Goal: Task Accomplishment & Management: Manage account settings

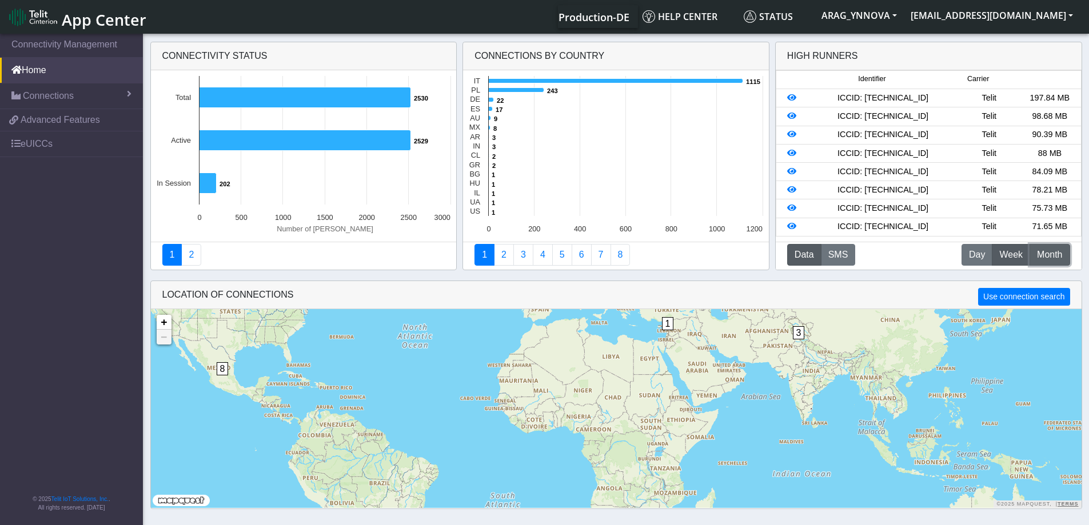
click at [1040, 252] on span "Month" at bounding box center [1049, 255] width 25 height 14
click at [1010, 255] on span "Week" at bounding box center [1010, 255] width 23 height 14
click at [904, 97] on div "ICCID: [TECHNICAL_ID]" at bounding box center [882, 98] width 151 height 13
copy div "89358151000008913454"
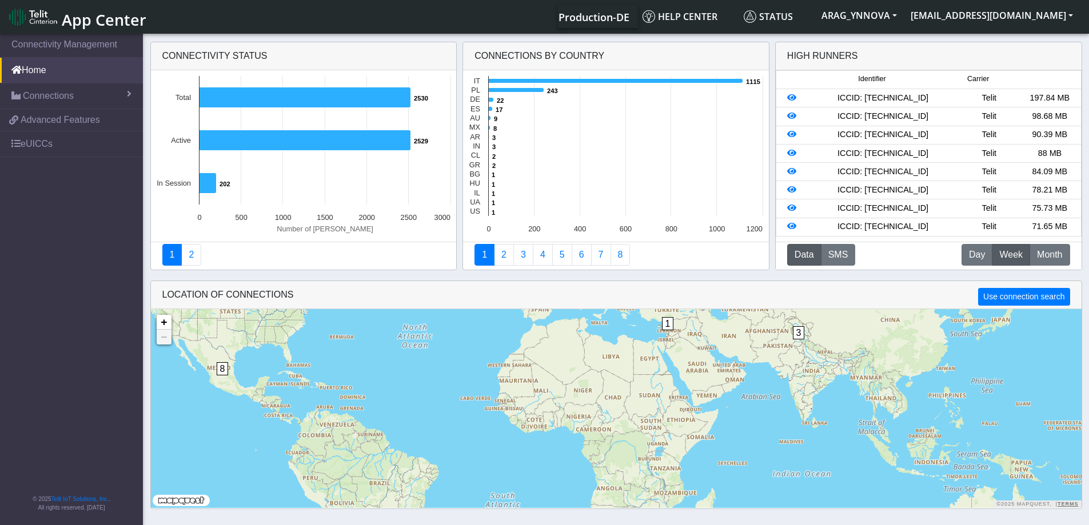
click at [786, 99] on div at bounding box center [792, 98] width 30 height 13
click at [790, 99] on icon at bounding box center [791, 98] width 9 height 8
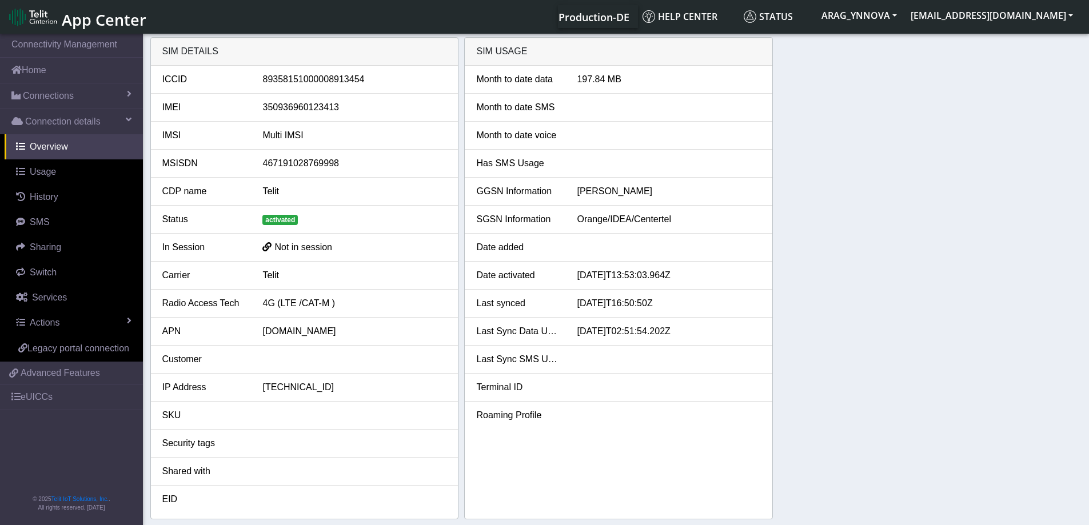
click at [866, 228] on div "SIM details ICCID [TECHNICAL_ID] IMEI [TECHNICAL_ID] IMSI Multi IMSI MSISDN 467…" at bounding box center [616, 278] width 932 height 482
click at [450, 509] on li "EID" at bounding box center [304, 499] width 307 height 27
click at [289, 103] on div "350936960123413" at bounding box center [354, 108] width 201 height 14
copy div "350936960123413"
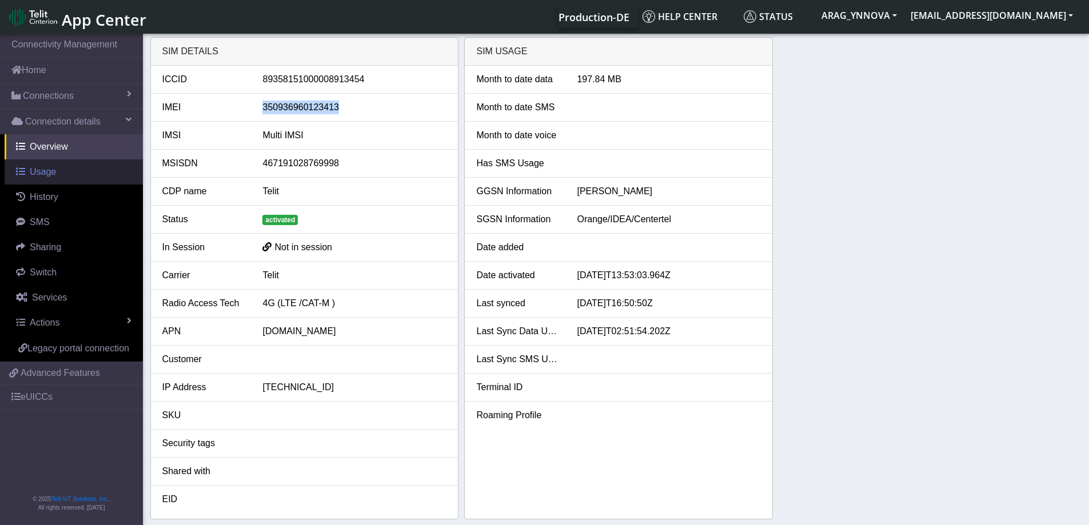
click at [59, 173] on link "Usage" at bounding box center [74, 171] width 138 height 25
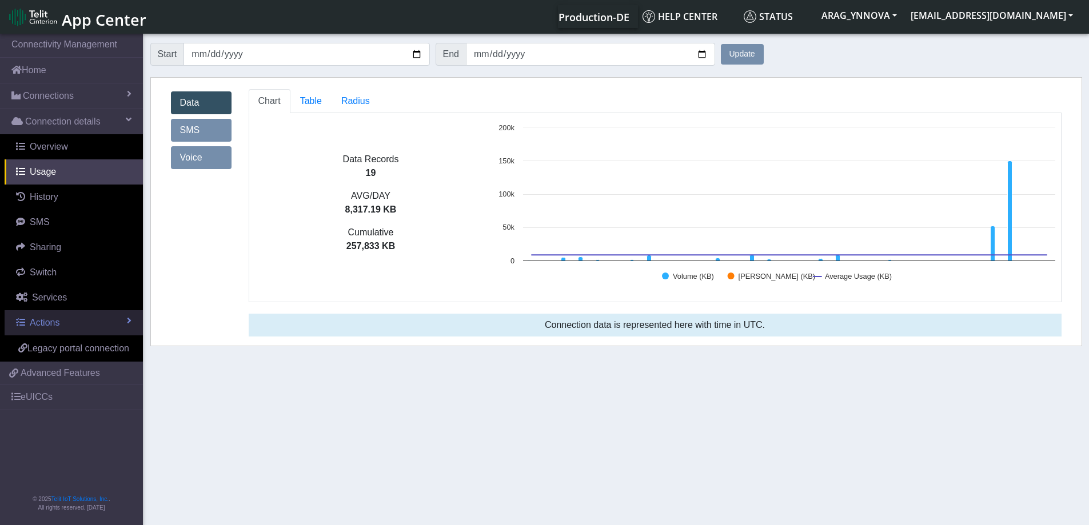
click at [126, 321] on link "Actions" at bounding box center [74, 322] width 138 height 25
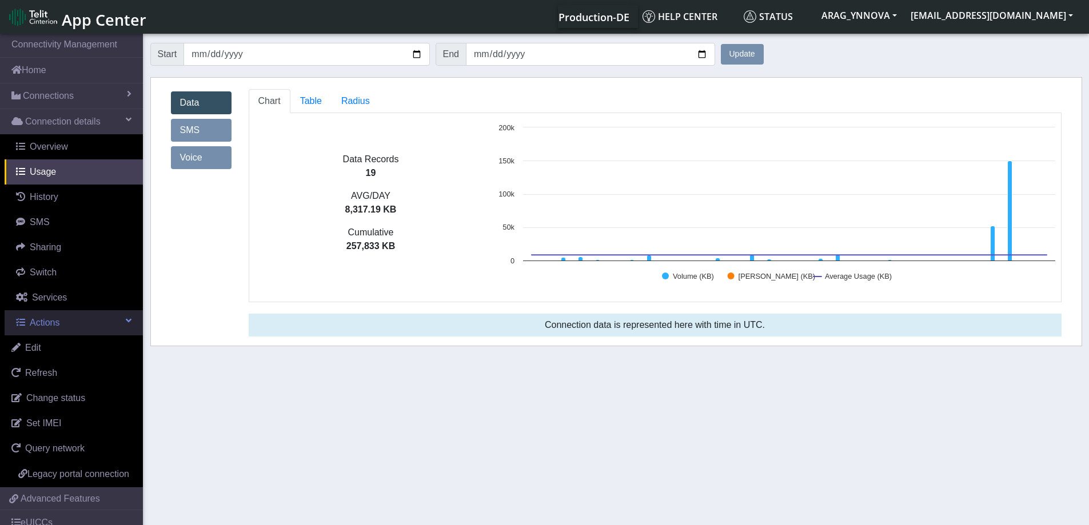
click at [127, 321] on link "Actions" at bounding box center [74, 322] width 138 height 25
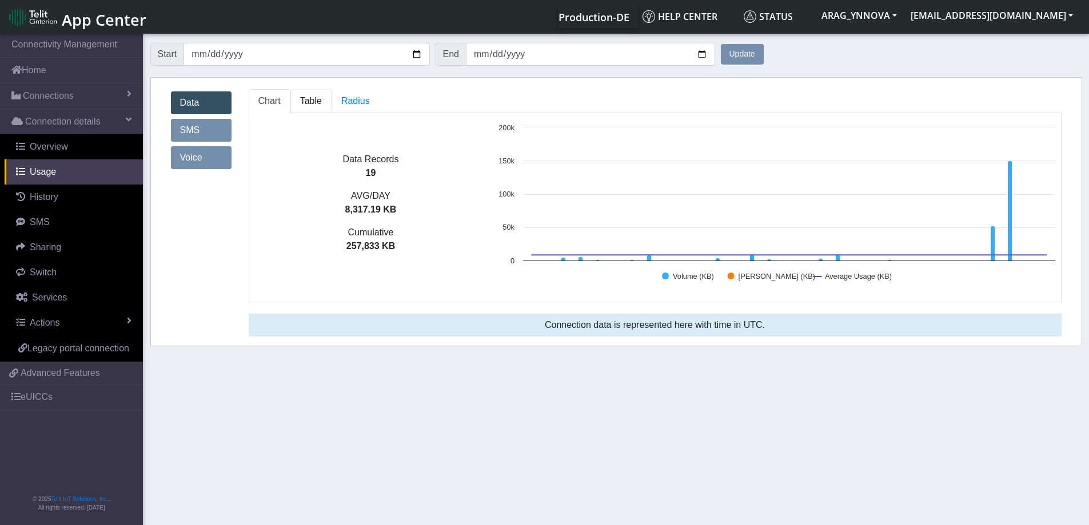
click at [314, 100] on span "Table" at bounding box center [311, 101] width 22 height 10
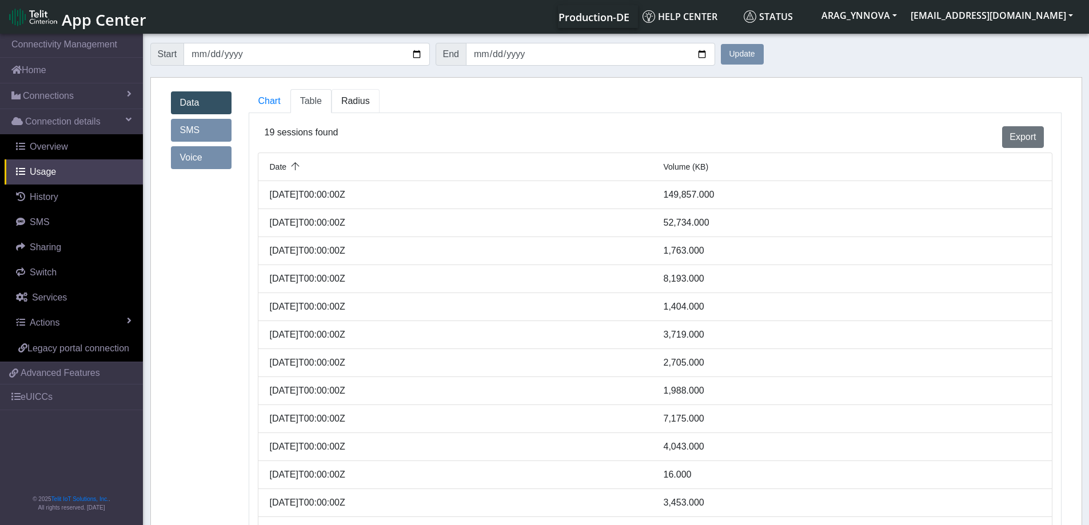
click at [353, 102] on span "Radius" at bounding box center [355, 101] width 29 height 10
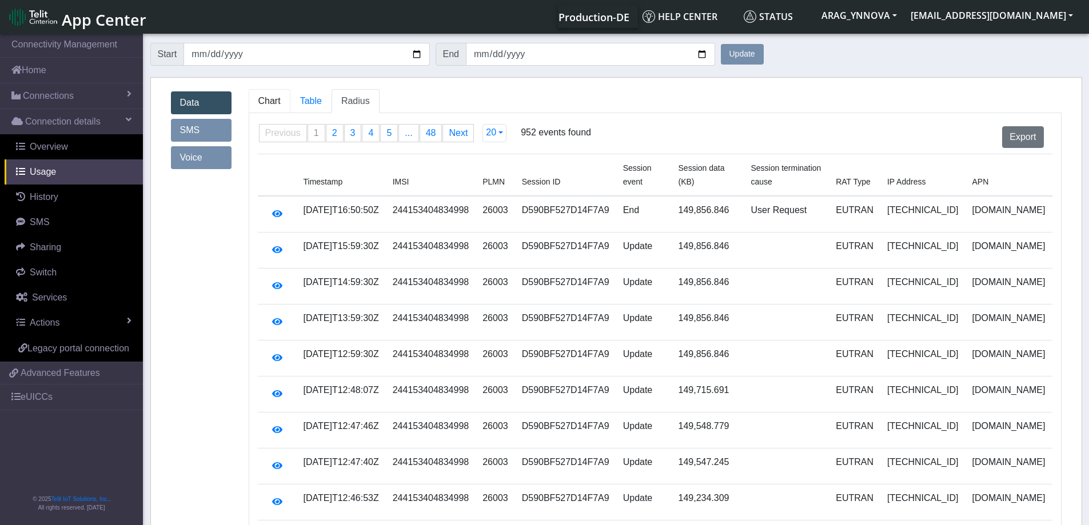
click at [264, 101] on span "Chart" at bounding box center [269, 101] width 22 height 10
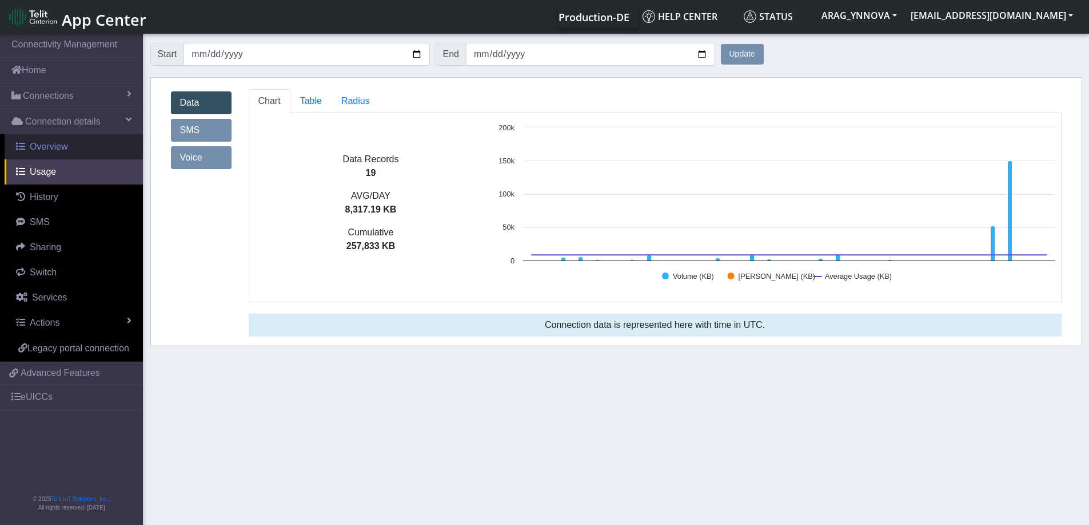
click at [59, 144] on span "Overview" at bounding box center [49, 147] width 38 height 10
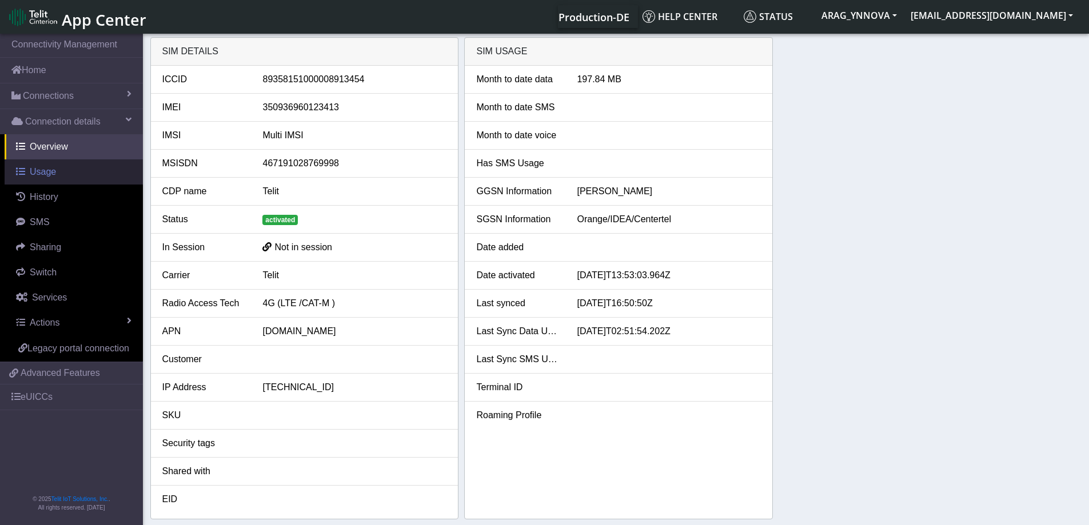
click at [74, 175] on link "Usage" at bounding box center [74, 171] width 138 height 25
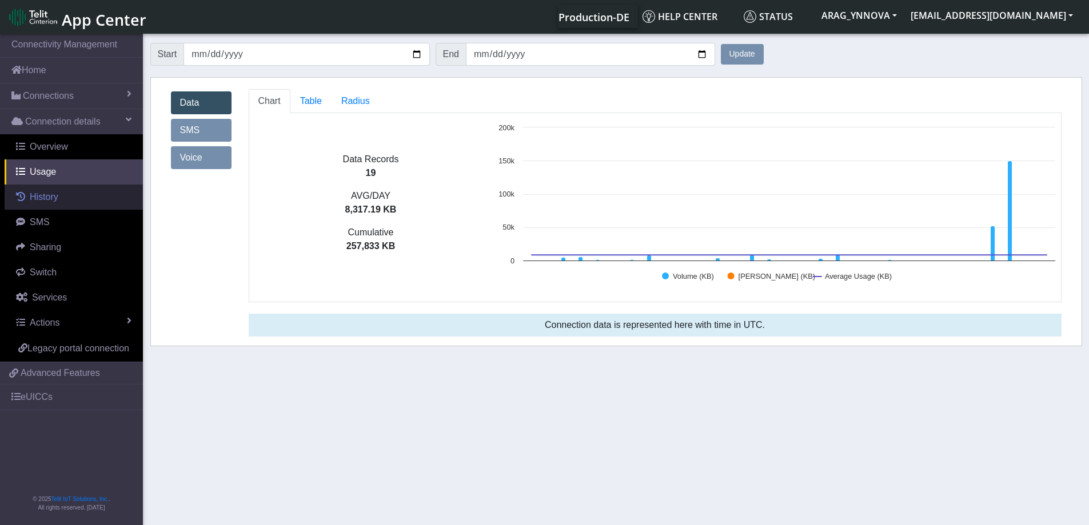
click at [71, 193] on link "History" at bounding box center [74, 197] width 138 height 25
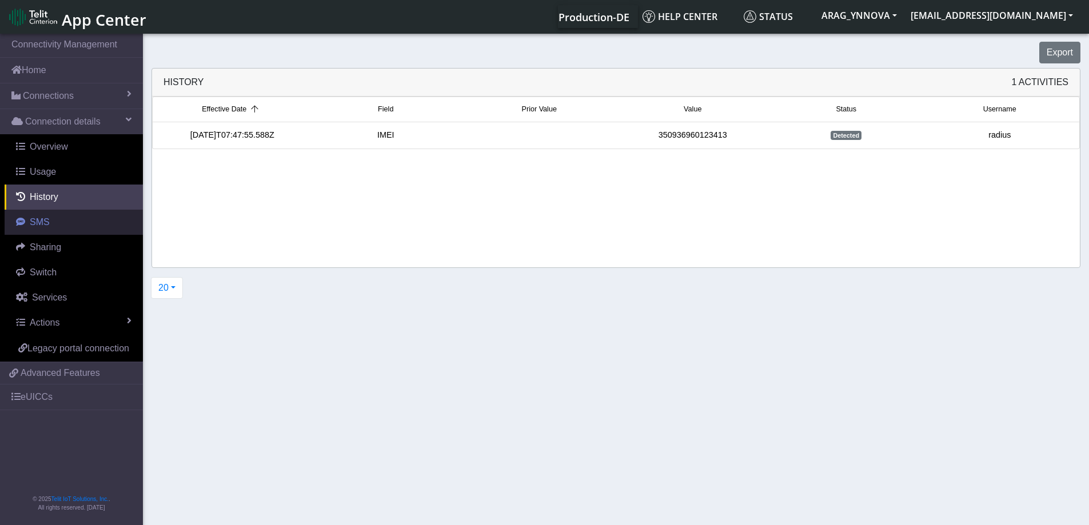
click at [74, 217] on link "SMS" at bounding box center [74, 222] width 138 height 25
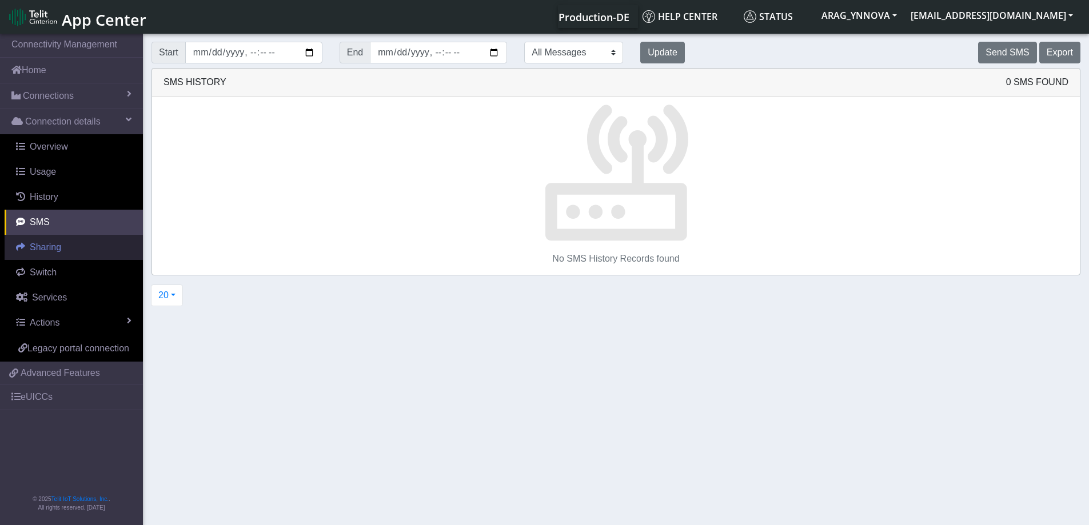
click at [74, 246] on link "Sharing" at bounding box center [74, 247] width 138 height 25
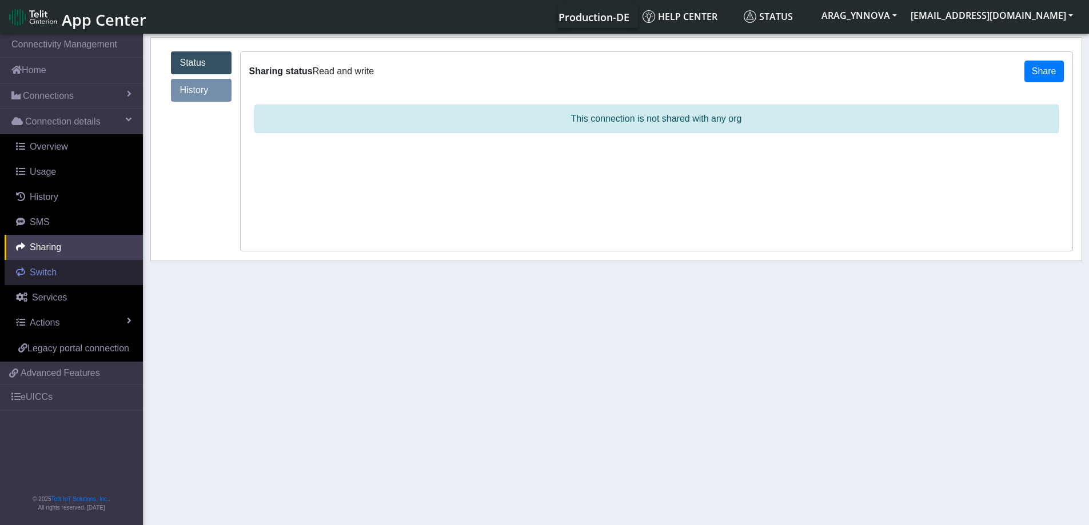
click at [54, 281] on link "Switch" at bounding box center [74, 272] width 138 height 25
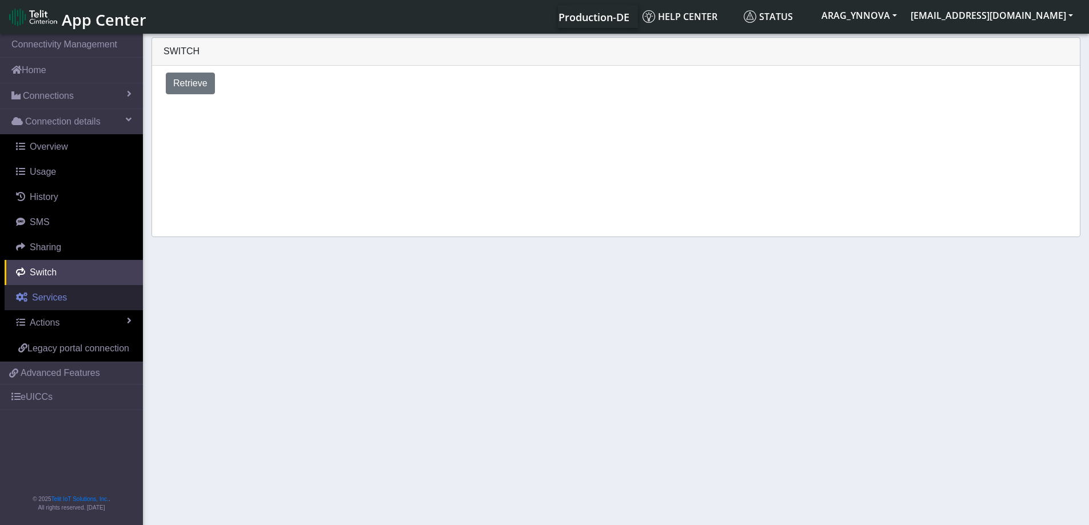
click at [65, 294] on link "Services" at bounding box center [74, 297] width 138 height 25
select select "2: 6"
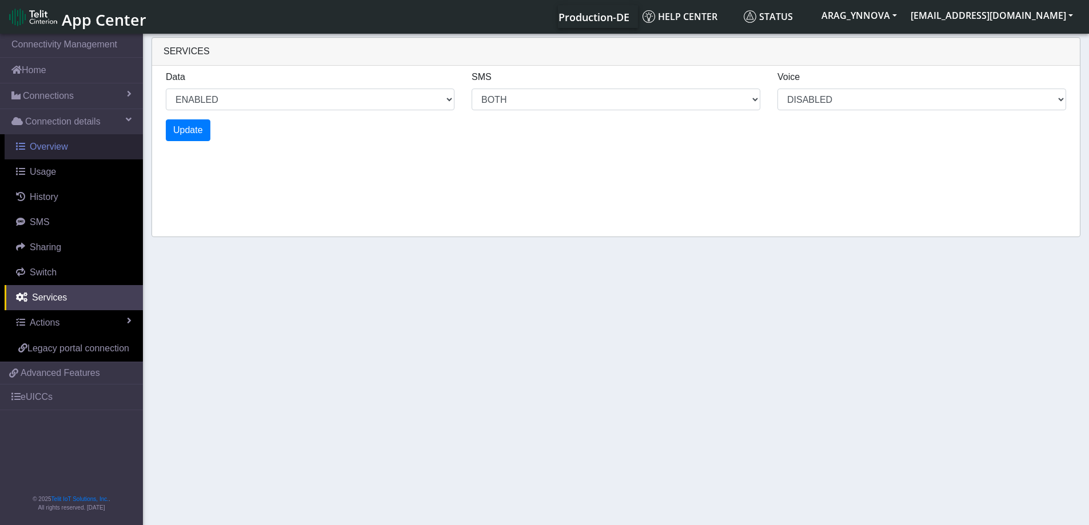
click at [65, 150] on span "Overview" at bounding box center [49, 147] width 38 height 10
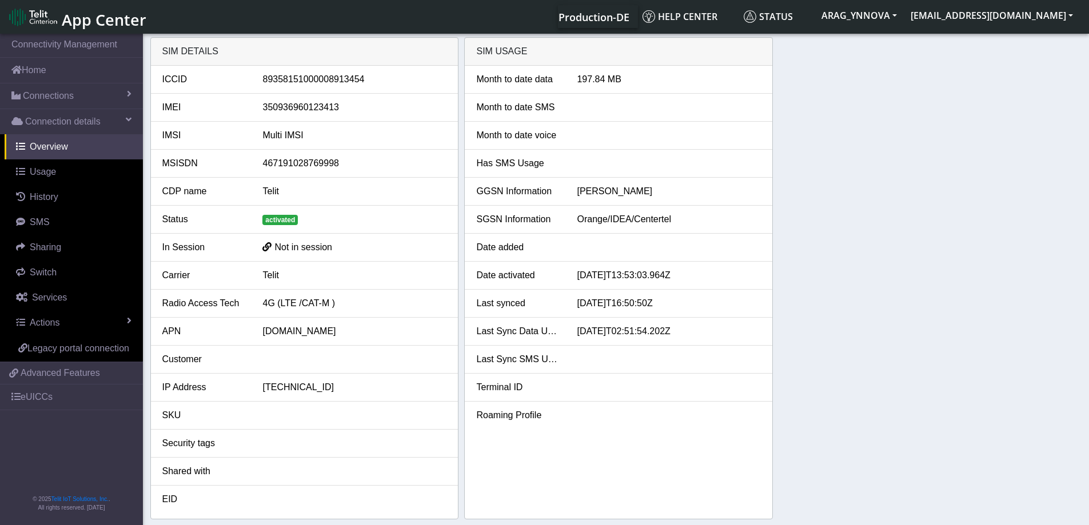
click at [262, 247] on div "Not in session" at bounding box center [354, 248] width 201 height 14
click at [263, 248] on span at bounding box center [266, 246] width 9 height 11
click at [266, 249] on span at bounding box center [266, 246] width 9 height 11
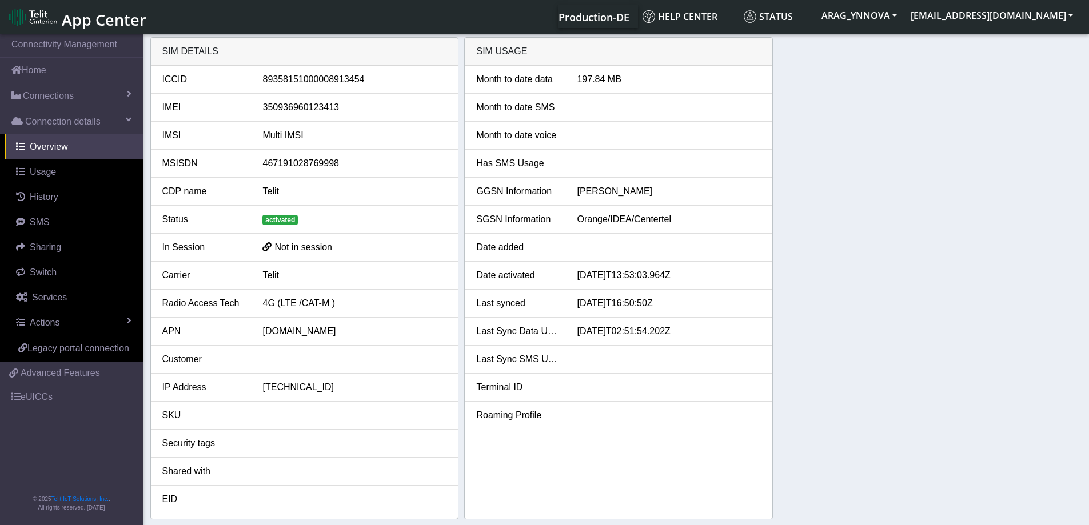
click at [266, 249] on span at bounding box center [266, 246] width 9 height 11
click at [275, 105] on div "350936960123413" at bounding box center [354, 108] width 201 height 14
copy div "350936960123413"
